Goal: Transaction & Acquisition: Purchase product/service

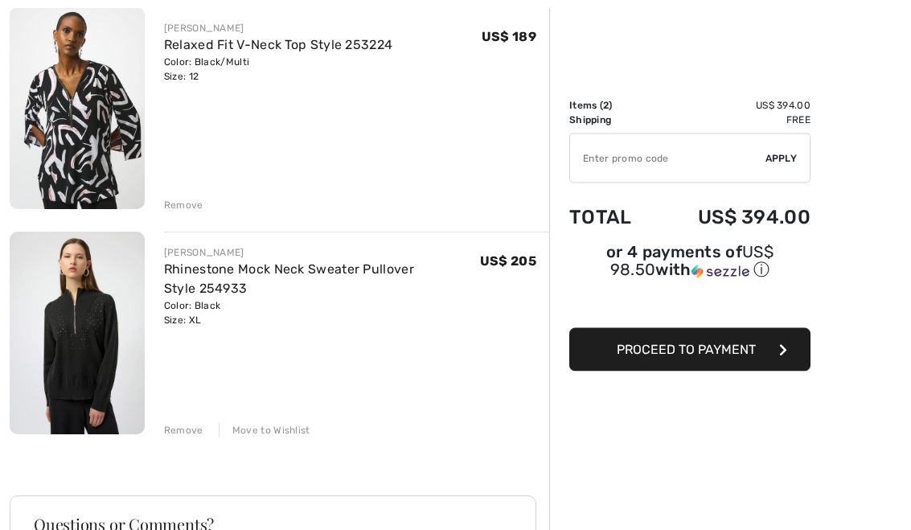
scroll to position [204, 0]
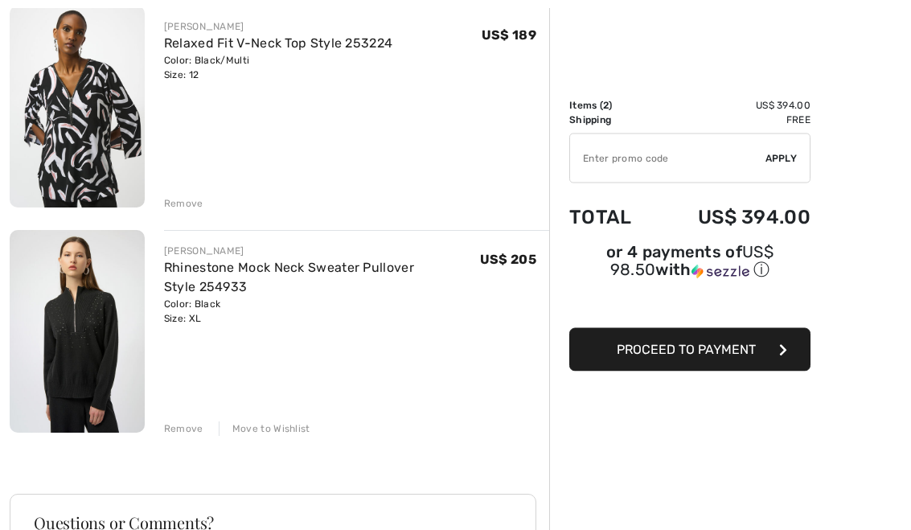
click at [191, 432] on div "Remove" at bounding box center [183, 429] width 39 height 14
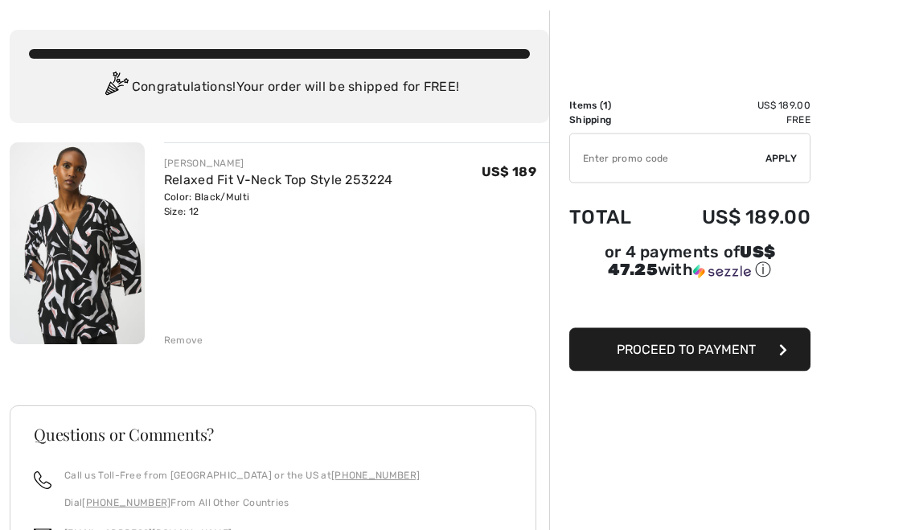
scroll to position [71, 0]
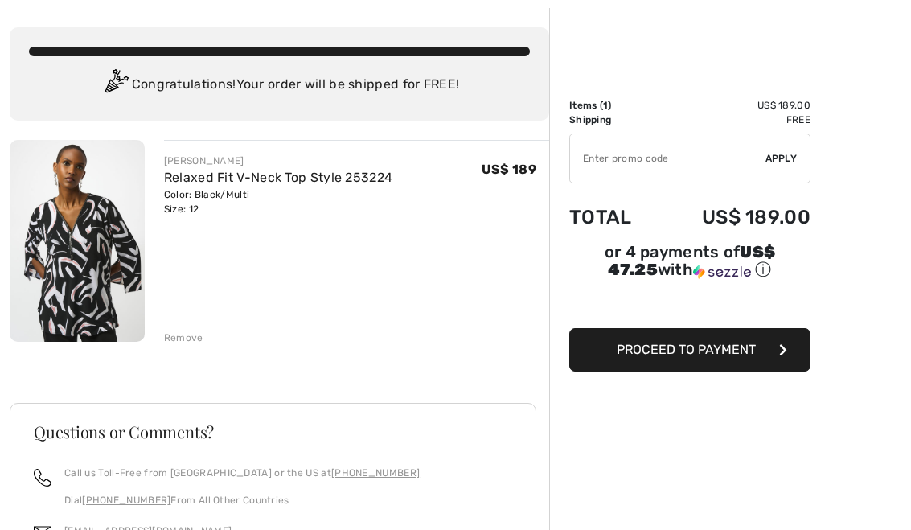
click at [107, 279] on img at bounding box center [77, 241] width 135 height 202
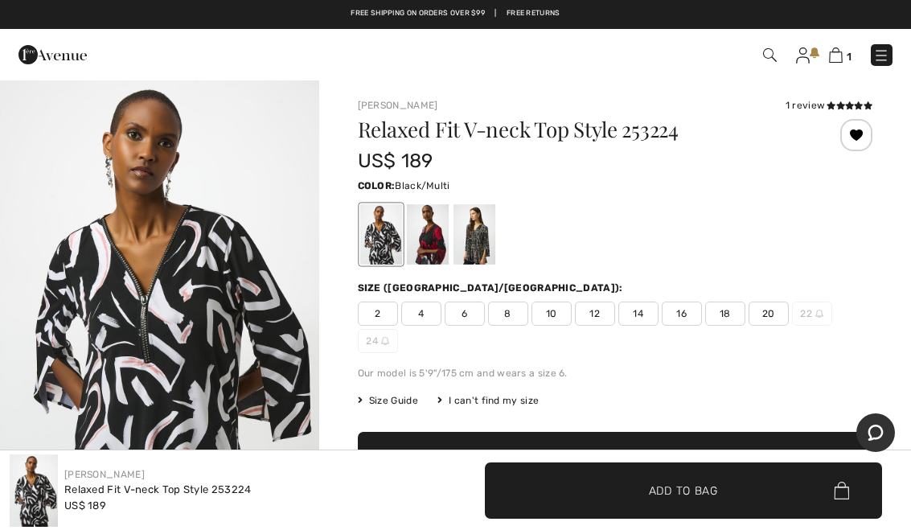
click at [447, 250] on div at bounding box center [427, 234] width 42 height 60
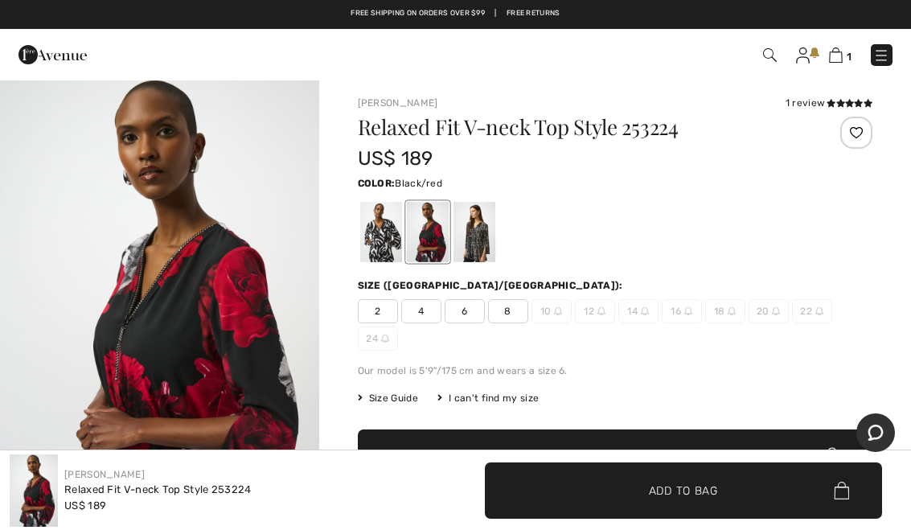
scroll to position [4, 0]
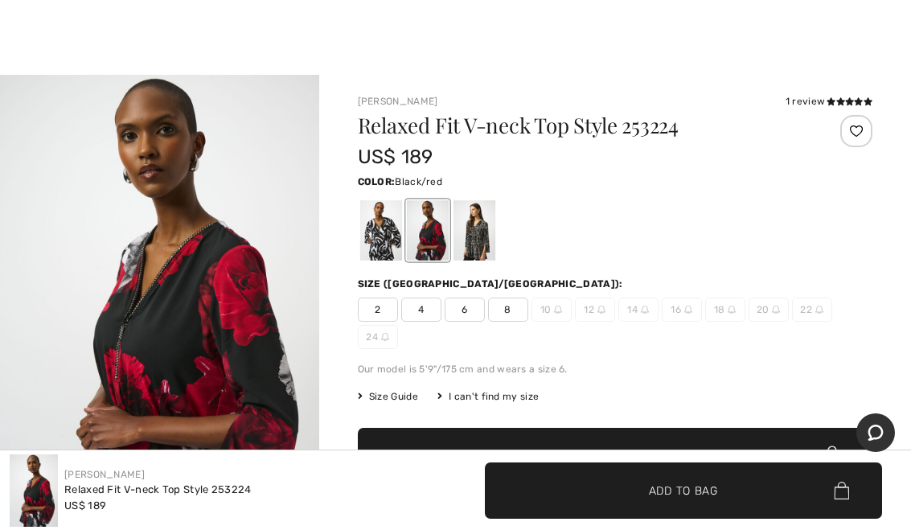
click at [490, 239] on div at bounding box center [474, 230] width 42 height 60
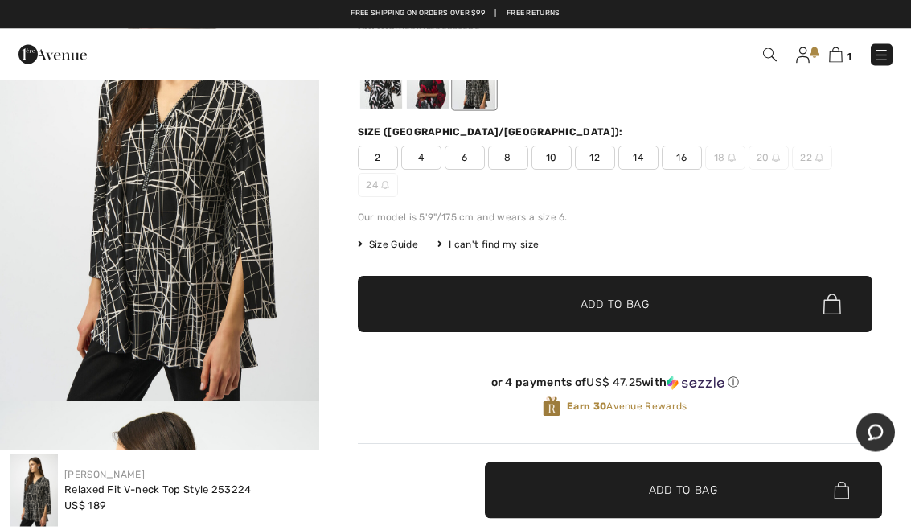
scroll to position [126, 0]
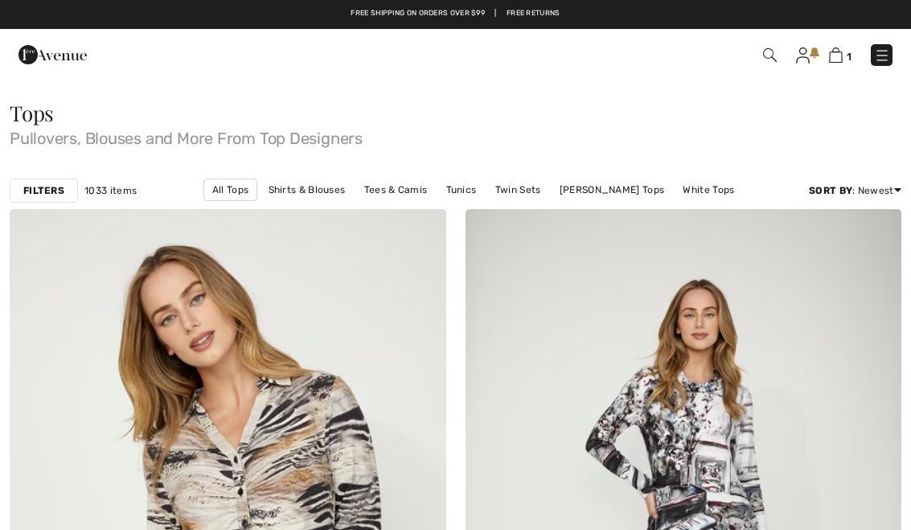
scroll to position [18472, 0]
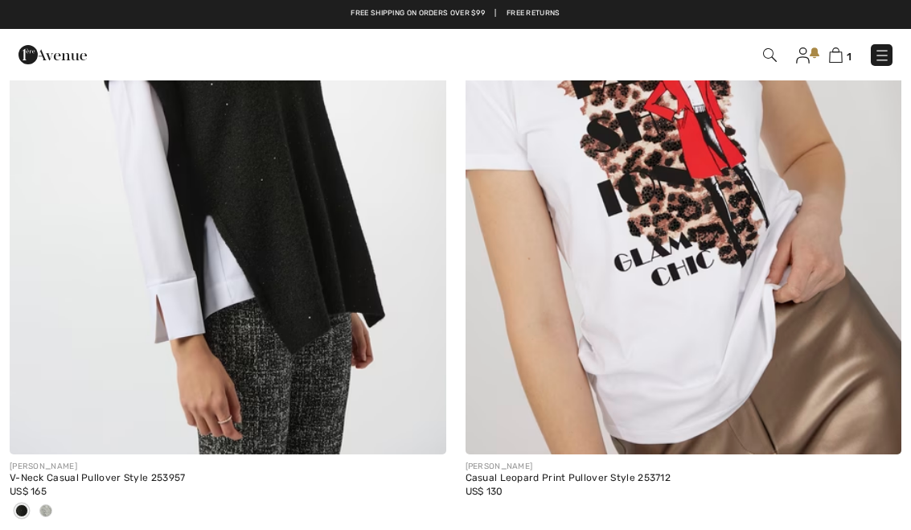
checkbox input "true"
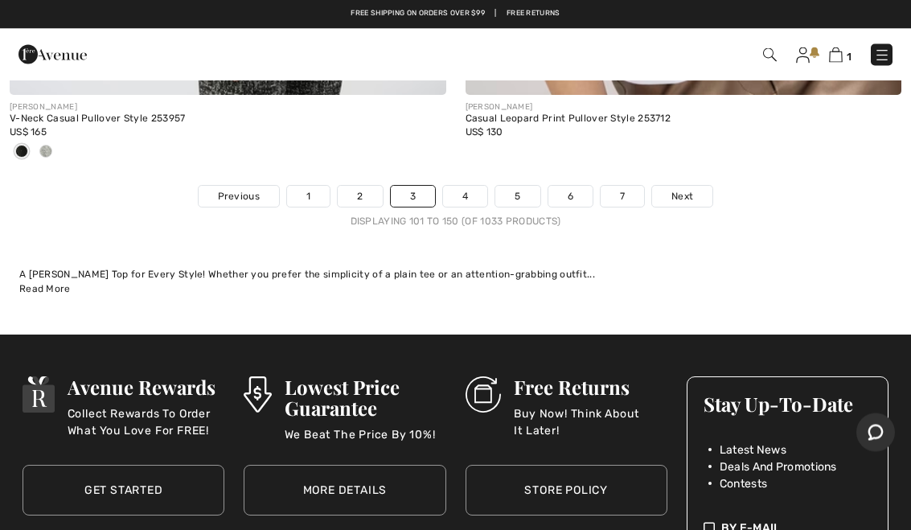
scroll to position [18831, 0]
click at [705, 189] on link "Next" at bounding box center [682, 196] width 60 height 21
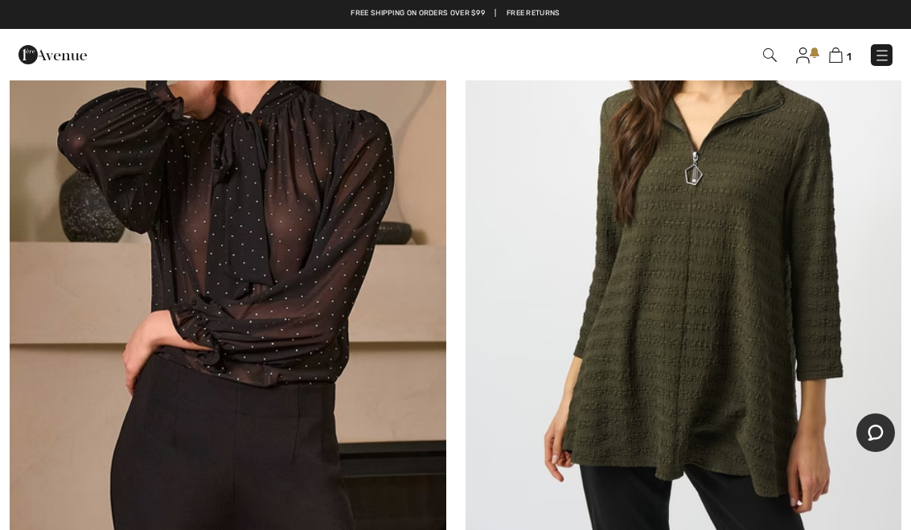
scroll to position [1781, 0]
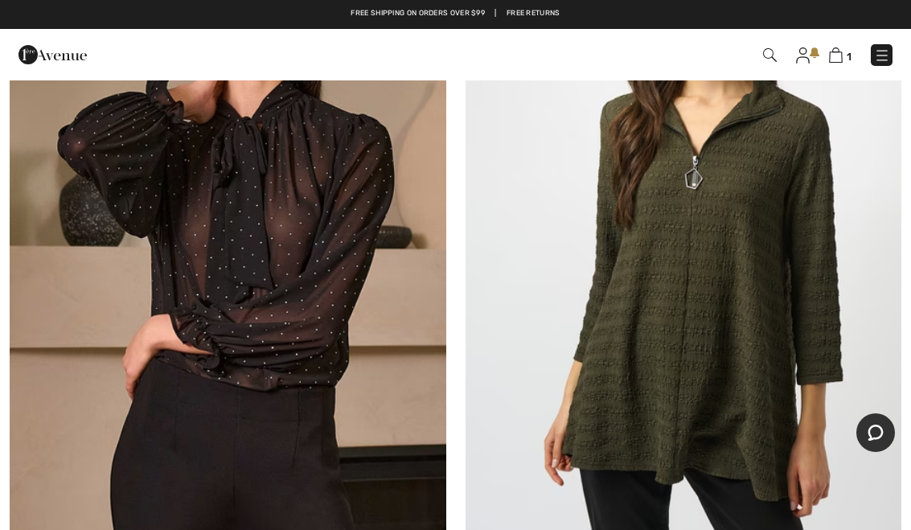
click at [720, 367] on img at bounding box center [684, 217] width 437 height 655
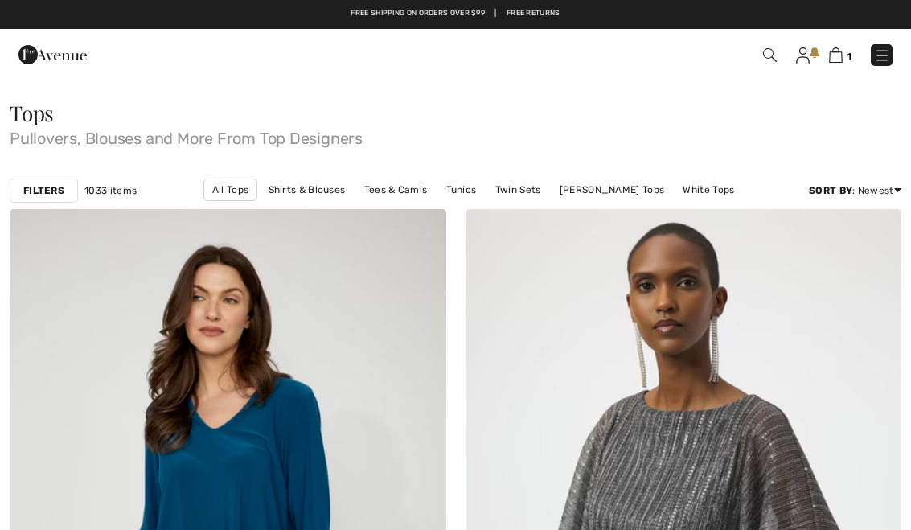
checkbox input "true"
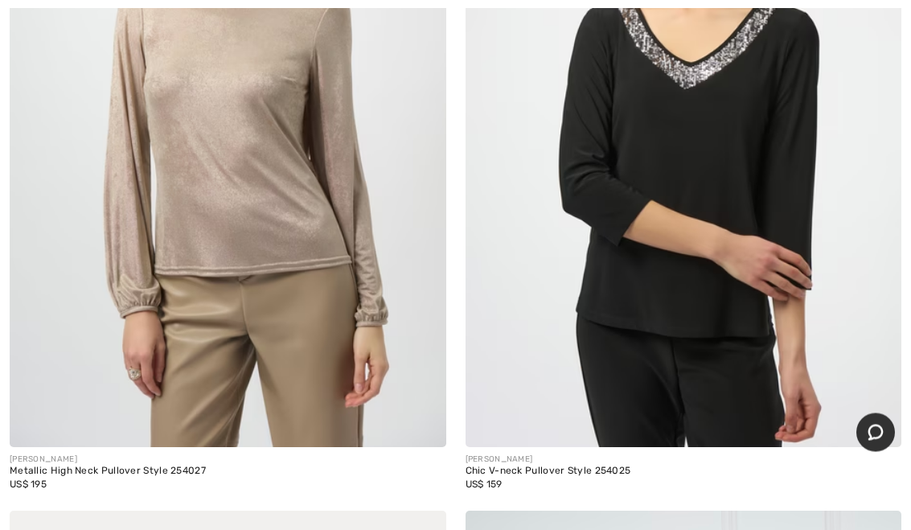
scroll to position [14006, 0]
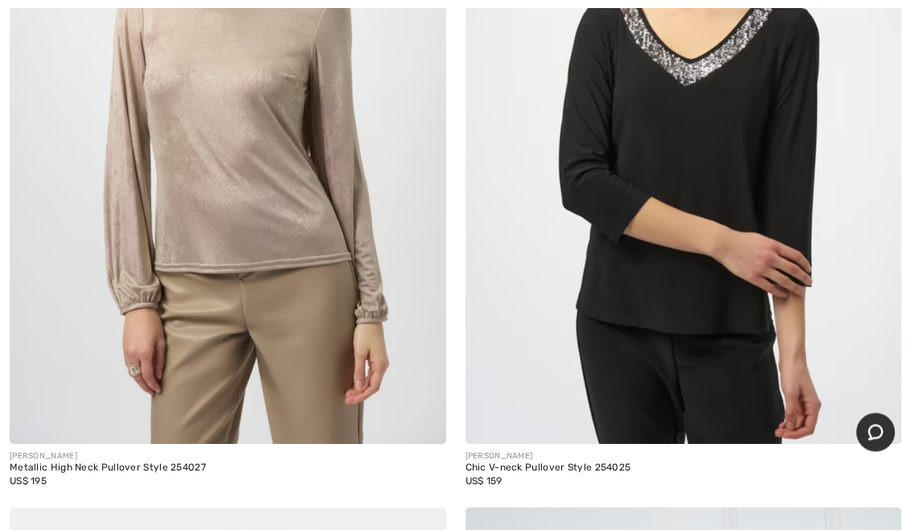
click at [727, 236] on img at bounding box center [684, 117] width 437 height 655
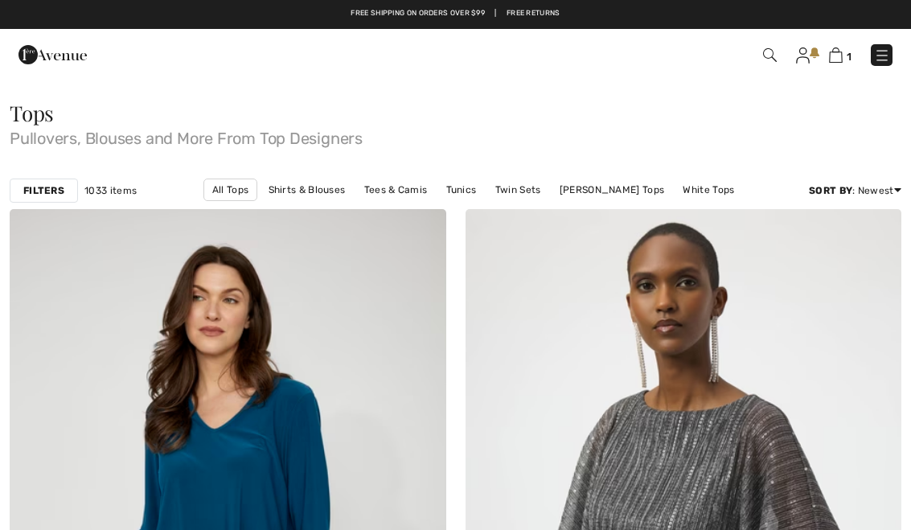
scroll to position [14036, 0]
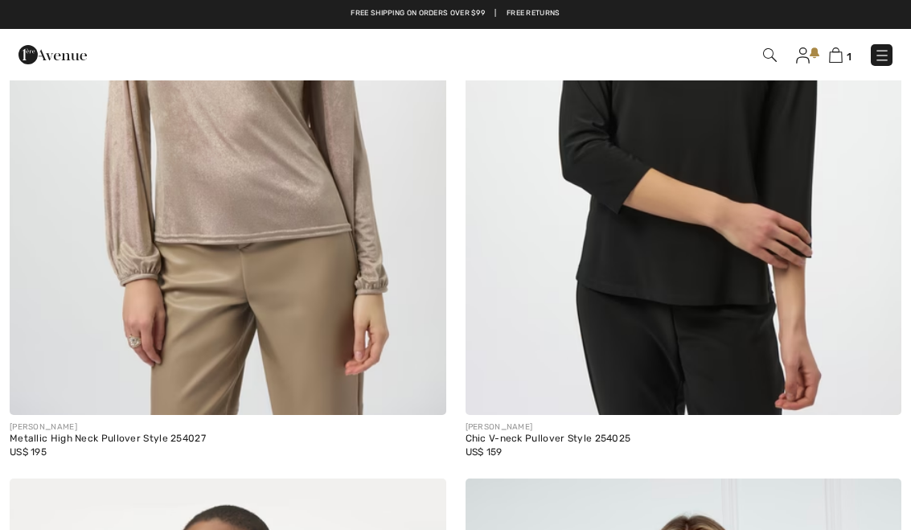
checkbox input "true"
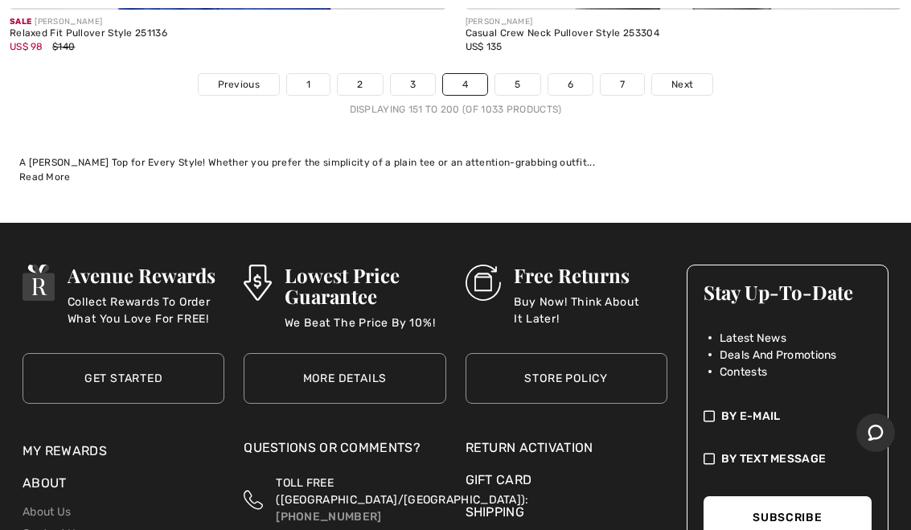
scroll to position [18895, 0]
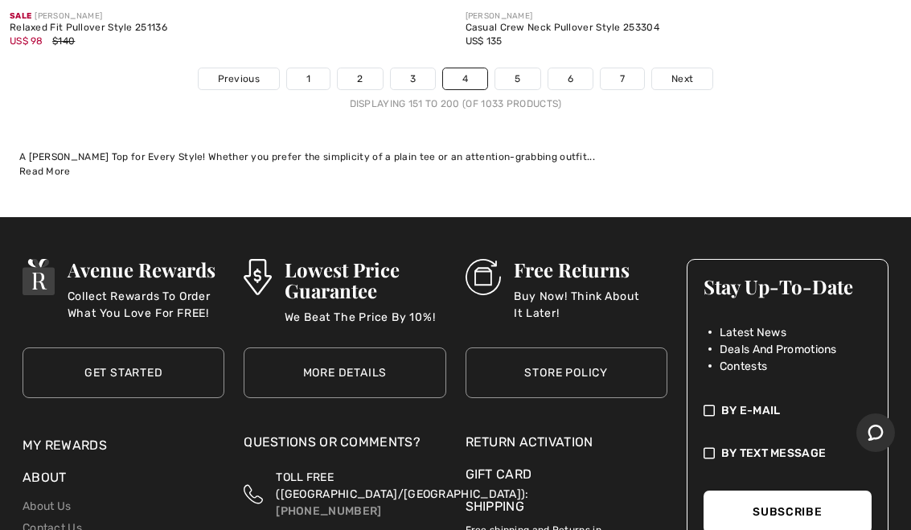
click at [695, 68] on link "Next" at bounding box center [682, 78] width 60 height 21
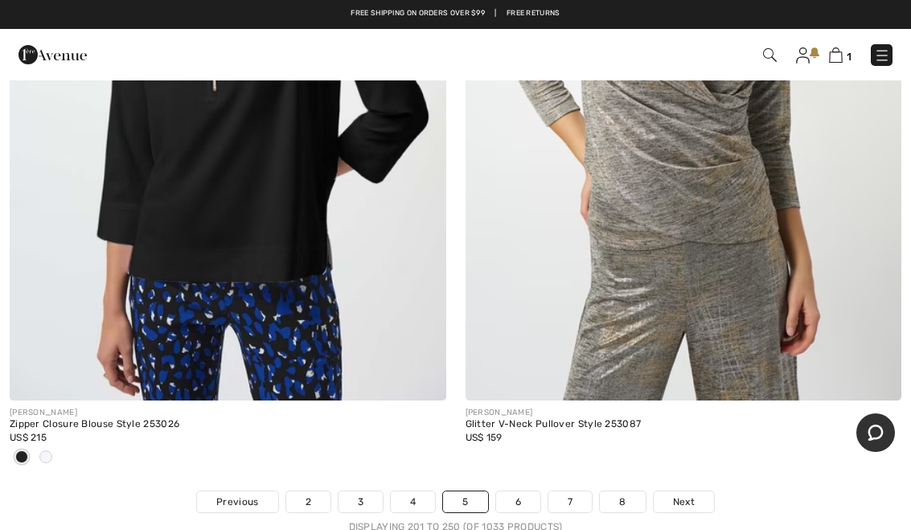
scroll to position [18577, 0]
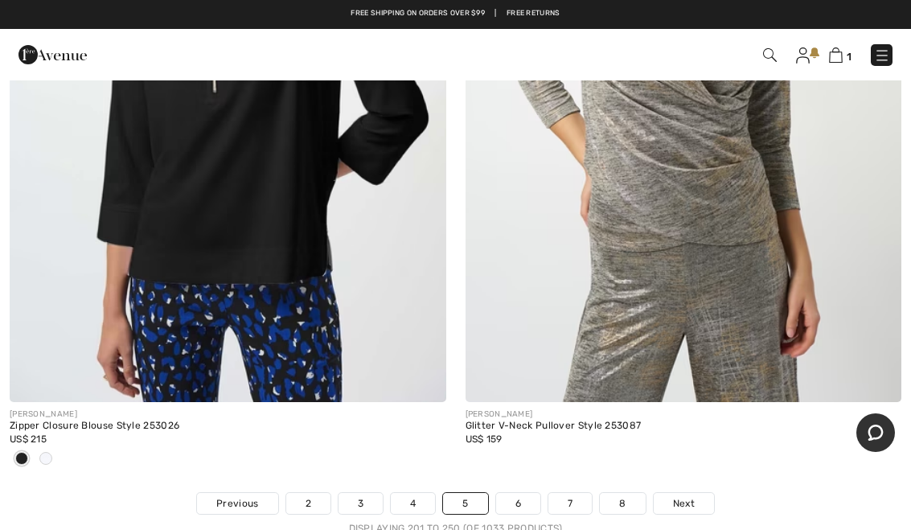
click at [674, 496] on span "Next" at bounding box center [684, 503] width 22 height 14
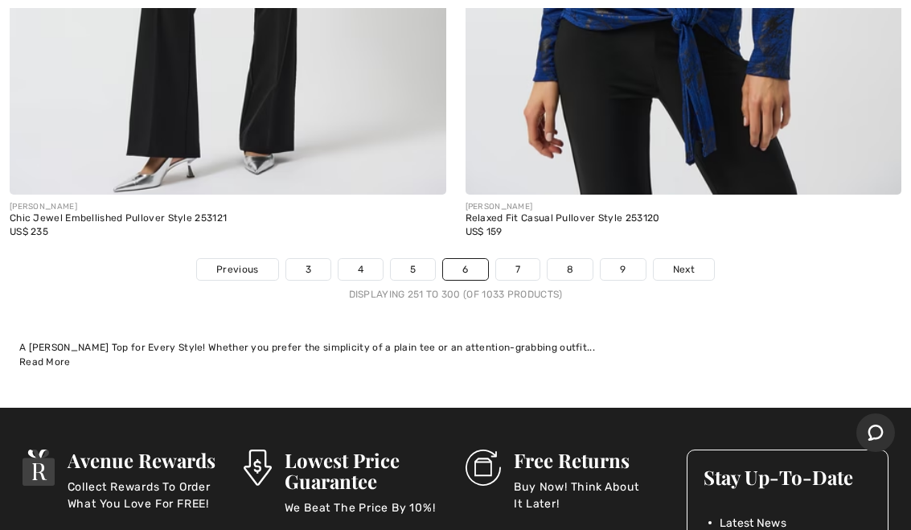
scroll to position [18670, 0]
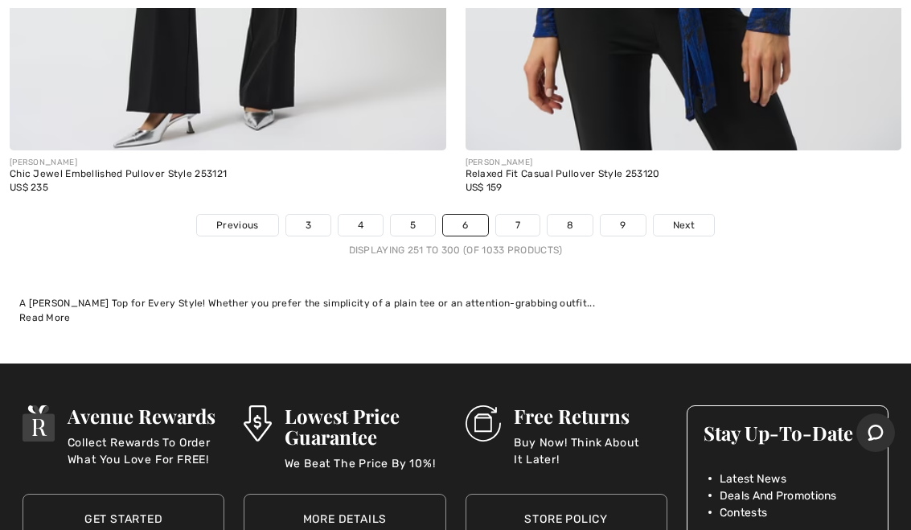
click at [692, 218] on span "Next" at bounding box center [684, 225] width 22 height 14
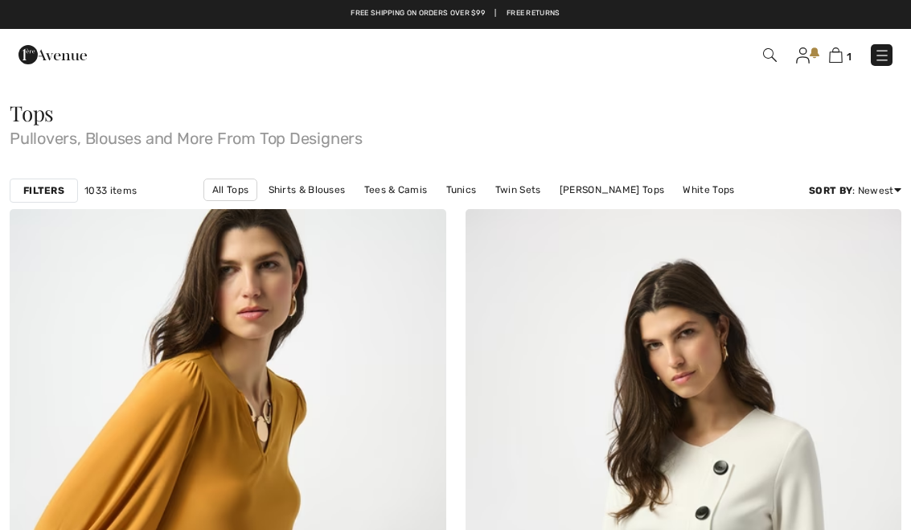
checkbox input "true"
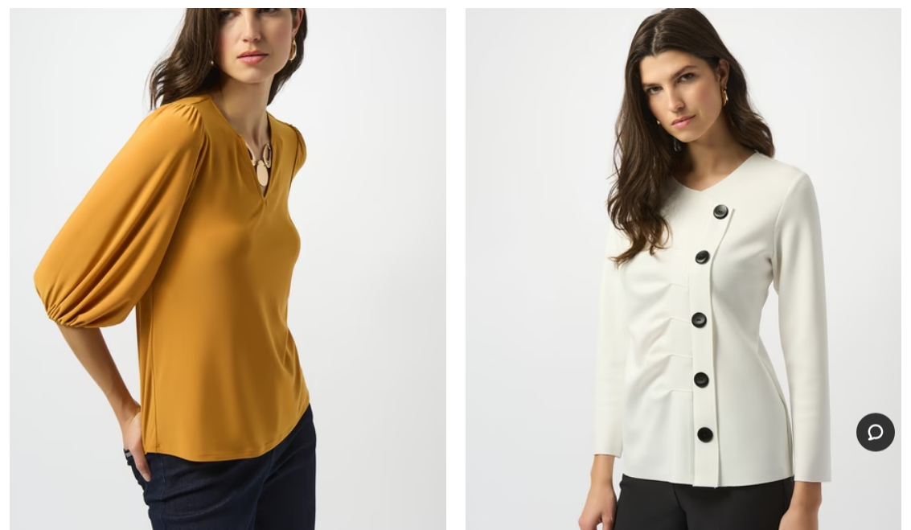
scroll to position [271, 0]
